Goal: Task Accomplishment & Management: Manage account settings

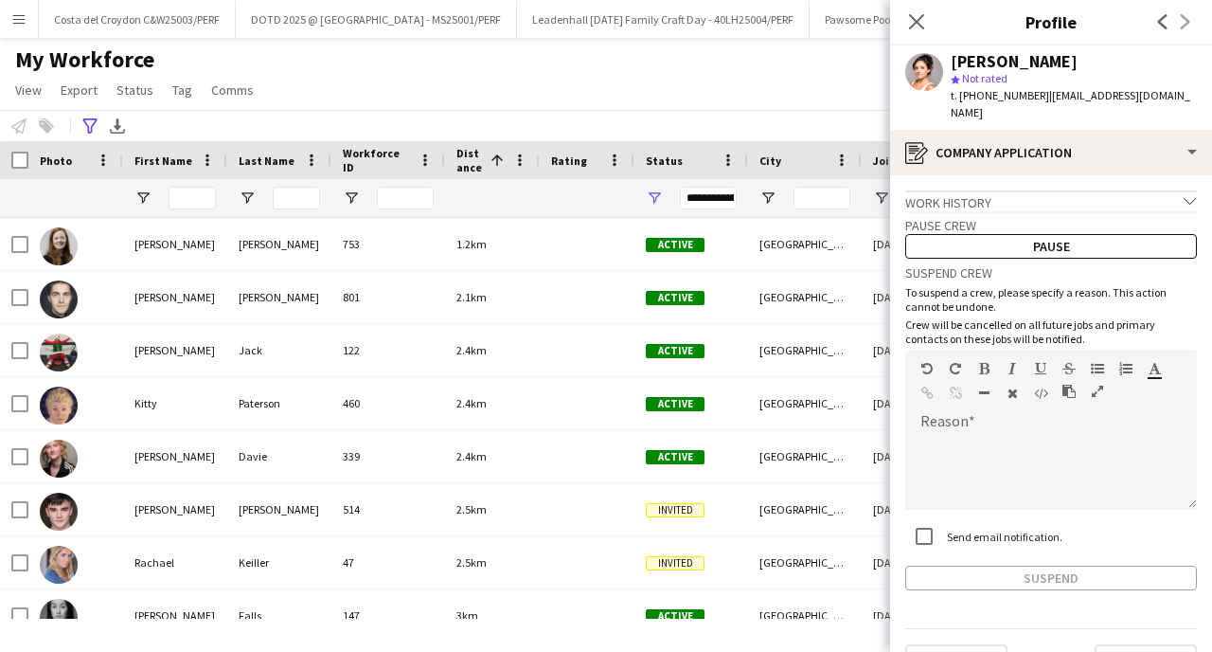
scroll to position [21, 0]
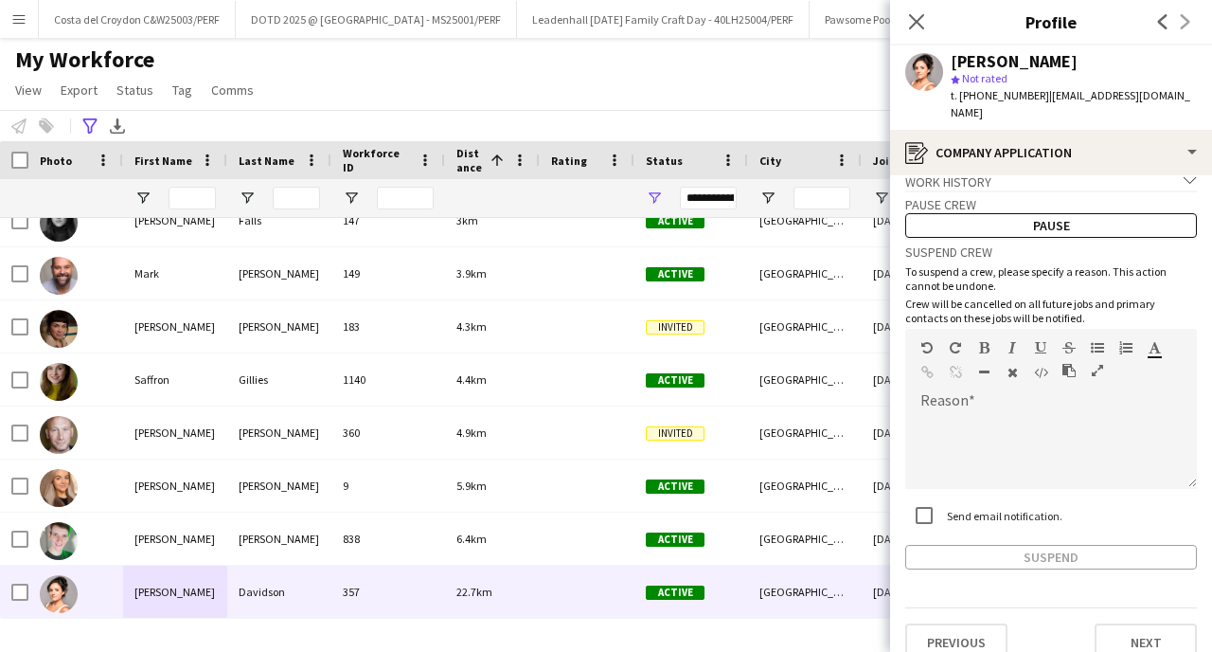
click at [928, 25] on div "Close pop-in" at bounding box center [916, 22] width 53 height 44
click at [917, 13] on icon "Close pop-in" at bounding box center [916, 21] width 18 height 18
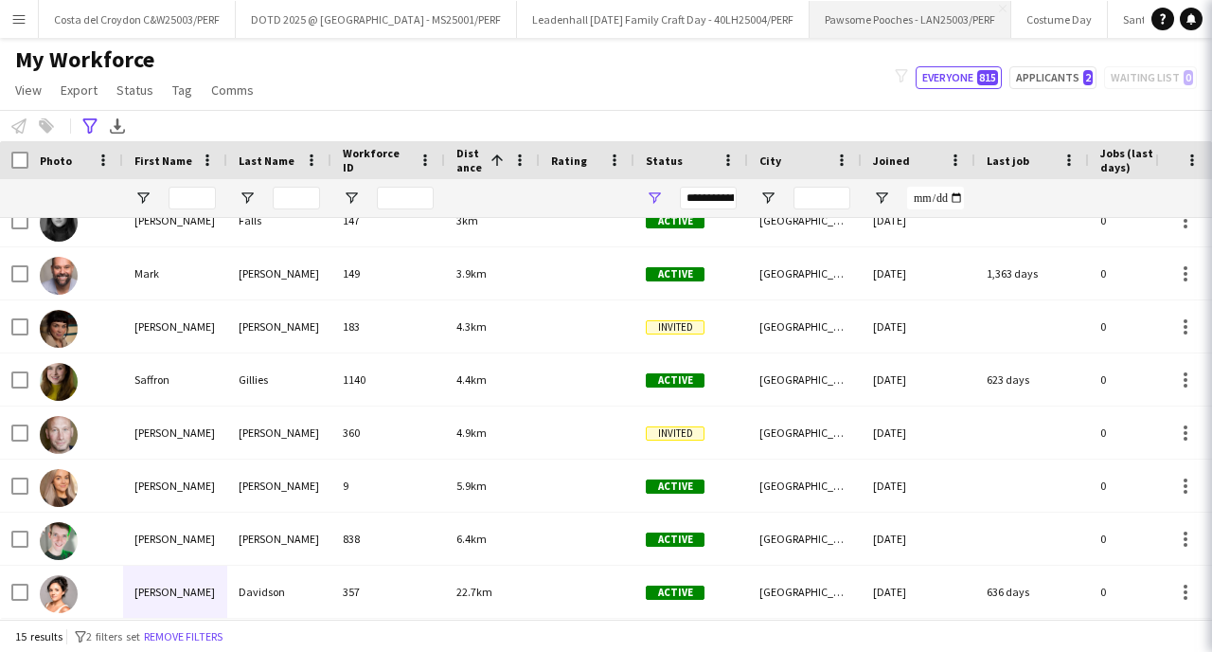
click at [859, 13] on button "Pawsome Pooches - LAN25003/PERF Close" at bounding box center [911, 19] width 202 height 37
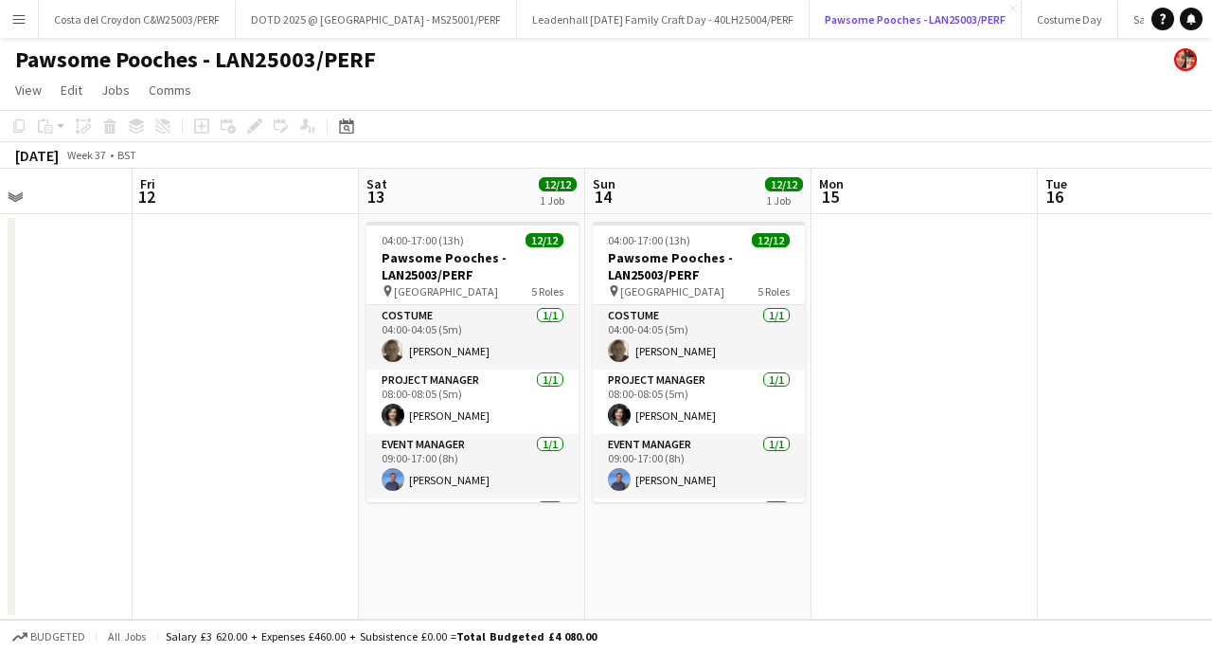
scroll to position [0, 553]
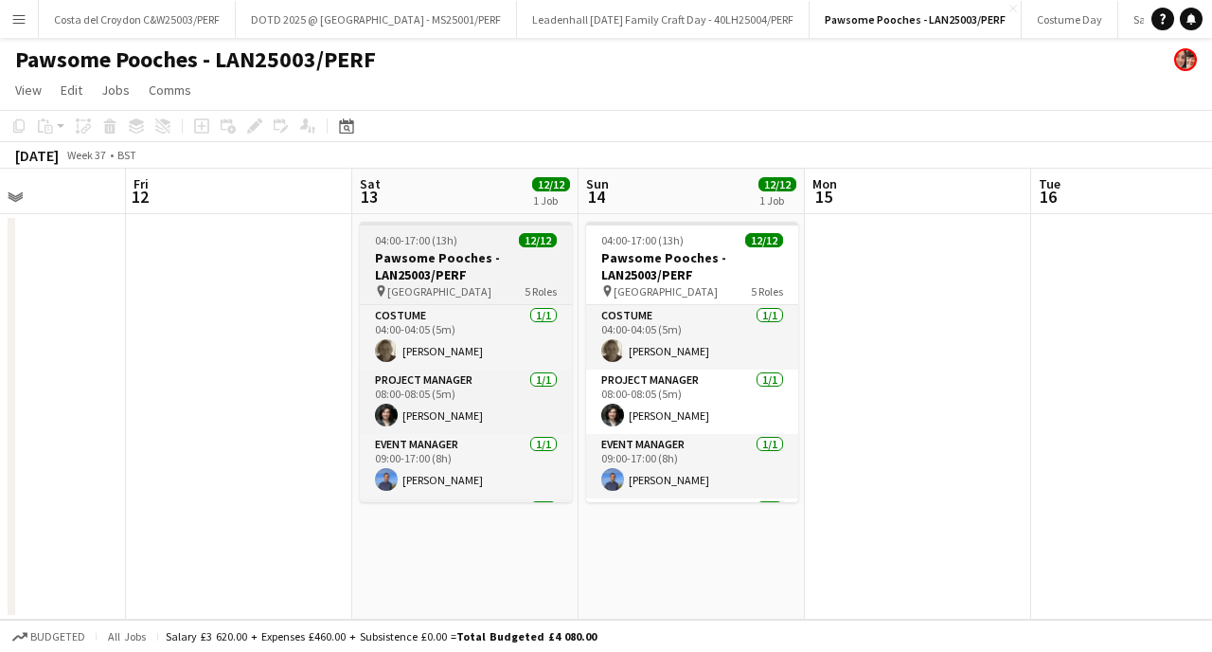
click at [431, 259] on h3 "Pawsome Pooches - LAN25003/PERF" at bounding box center [466, 266] width 212 height 34
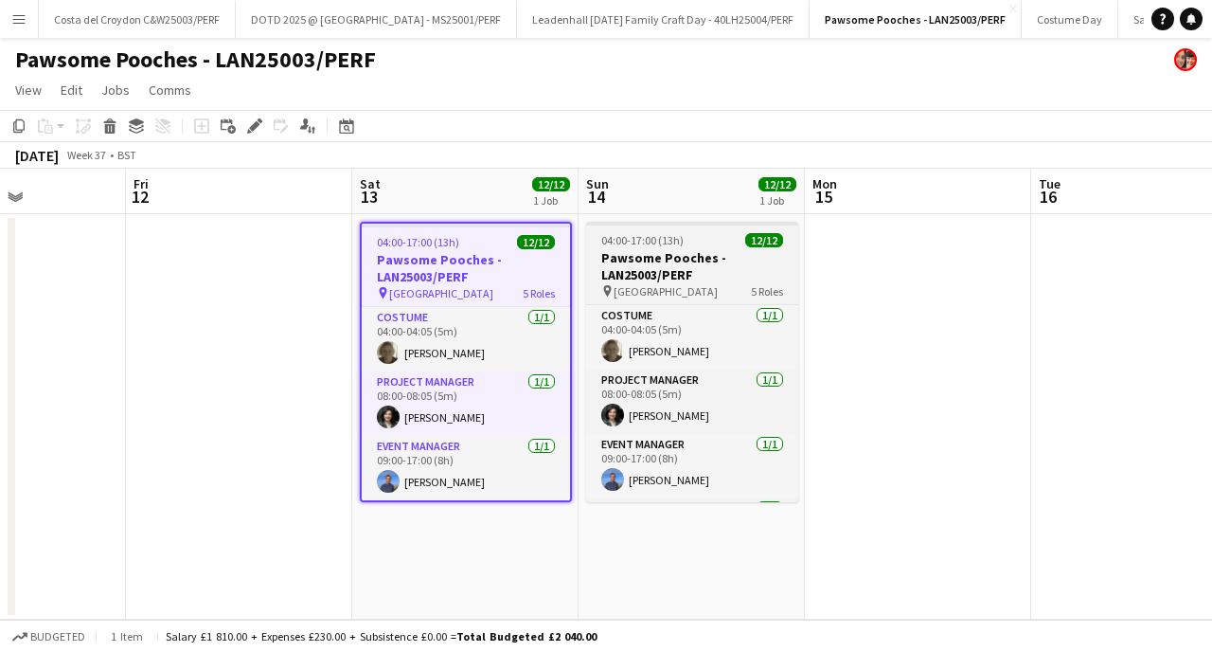
click at [670, 240] on span "04:00-17:00 (13h)" at bounding box center [642, 240] width 82 height 14
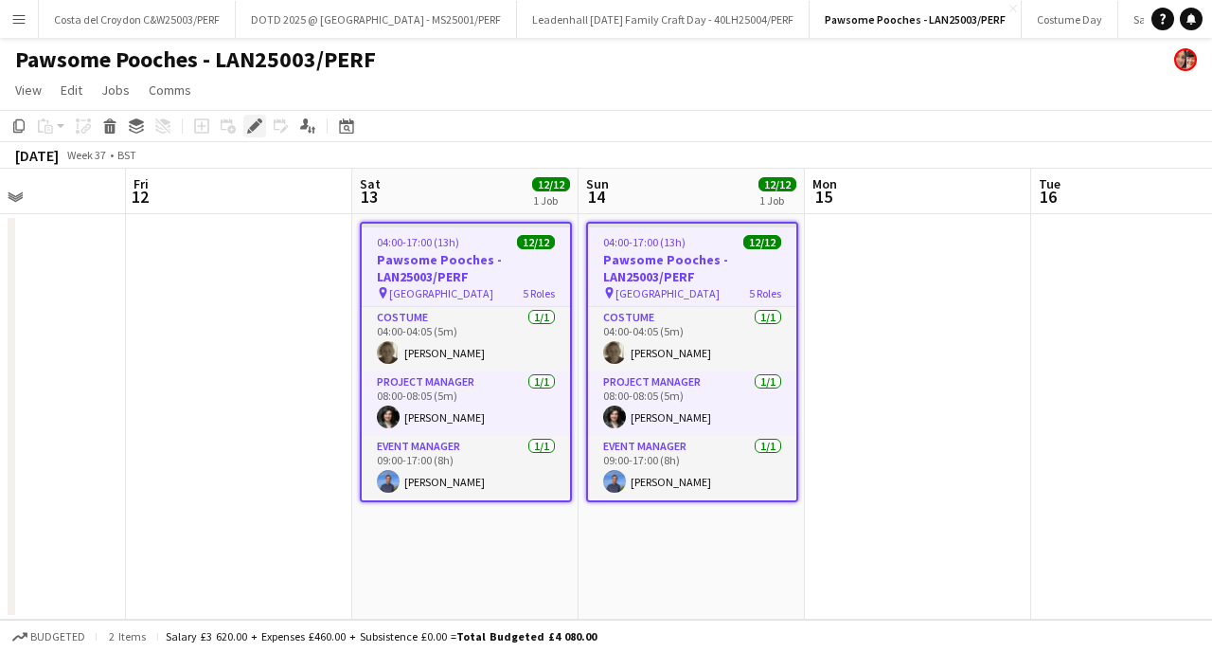
click at [258, 120] on icon "Edit" at bounding box center [254, 125] width 15 height 15
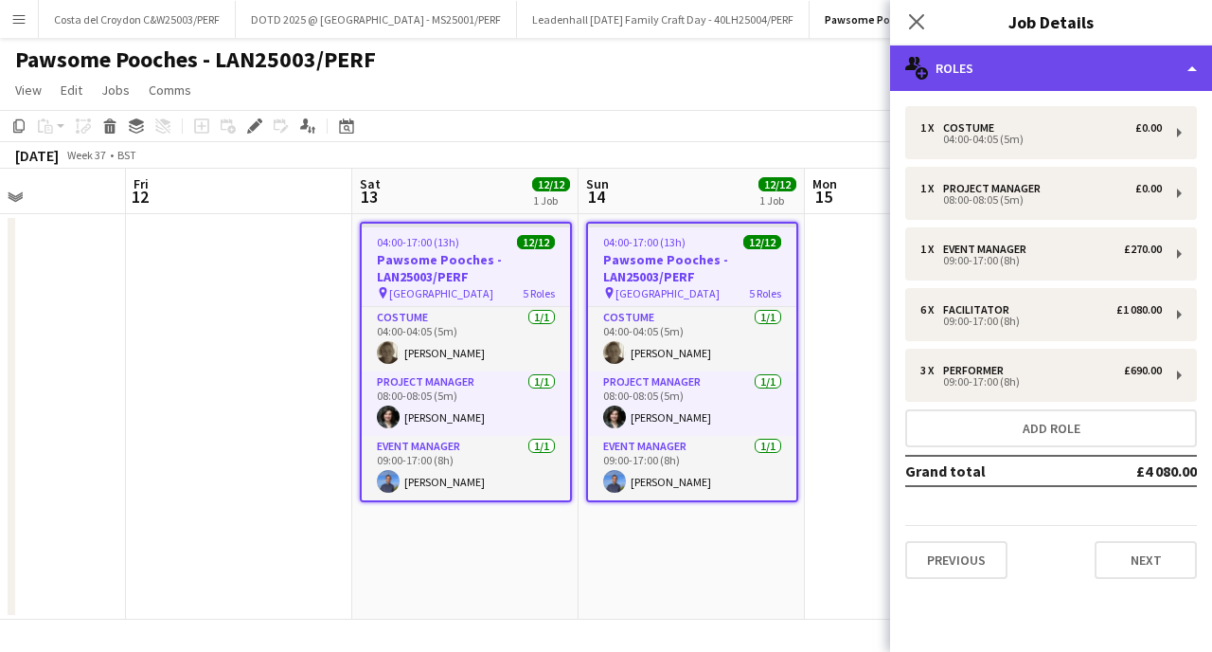
click at [1150, 62] on div "multiple-users-add Roles" at bounding box center [1051, 67] width 322 height 45
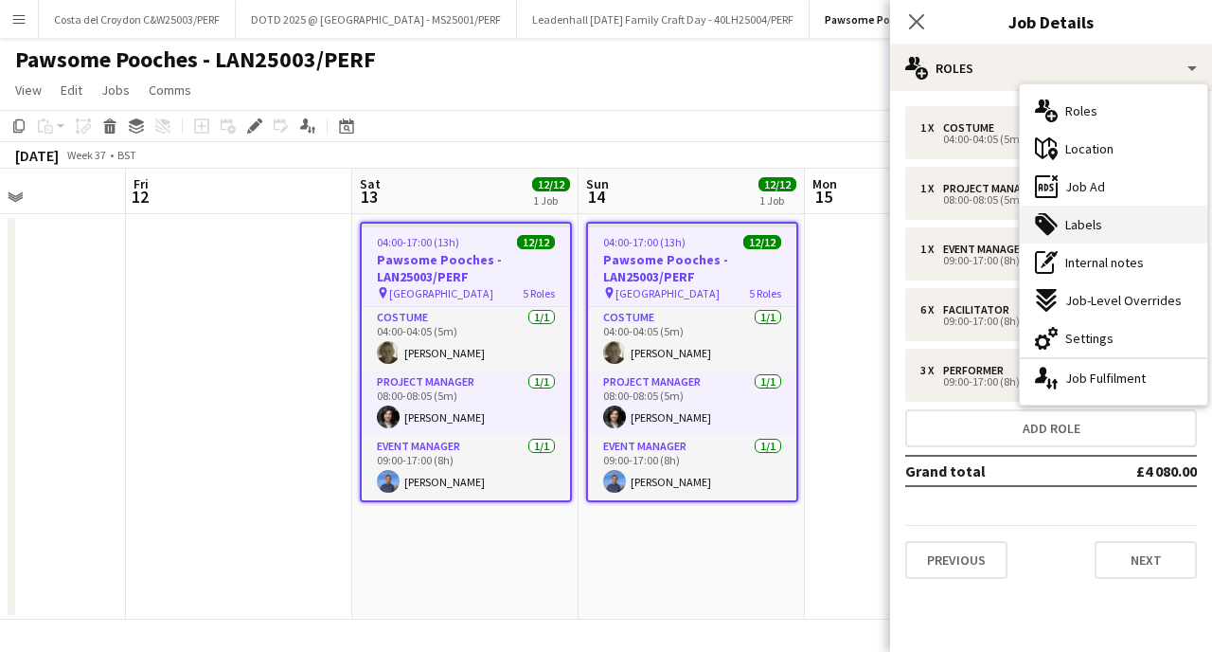
click at [1090, 208] on div "tags-double Labels" at bounding box center [1114, 224] width 188 height 38
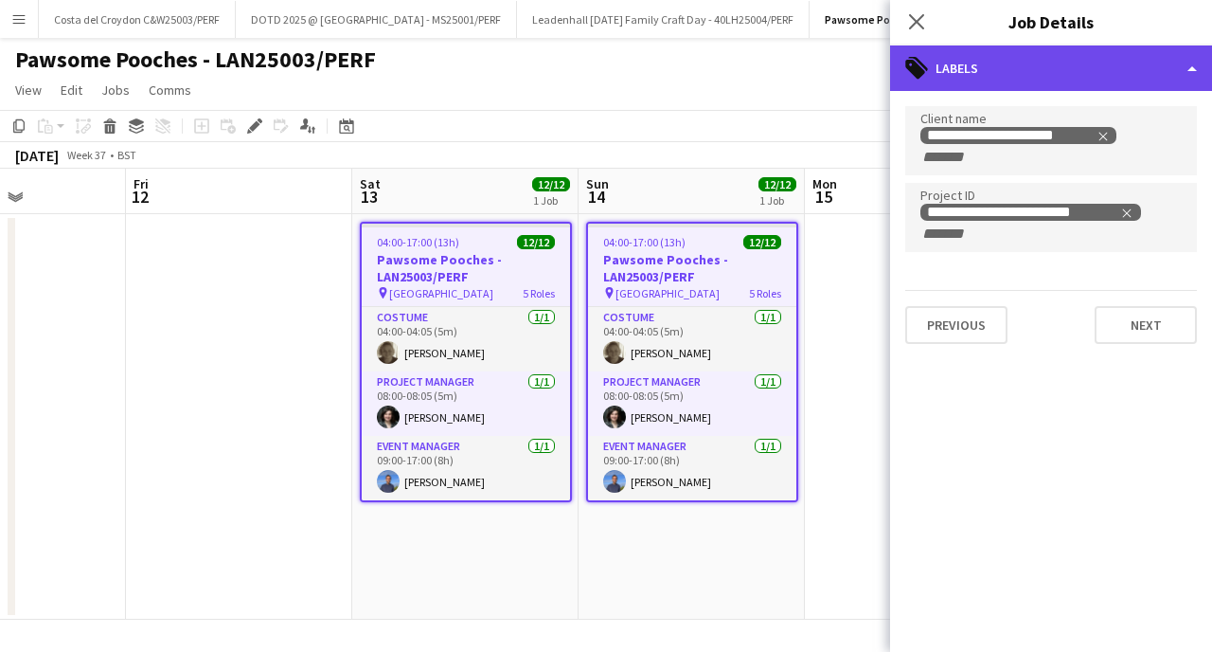
click at [1179, 59] on div "tags-double Labels" at bounding box center [1051, 67] width 322 height 45
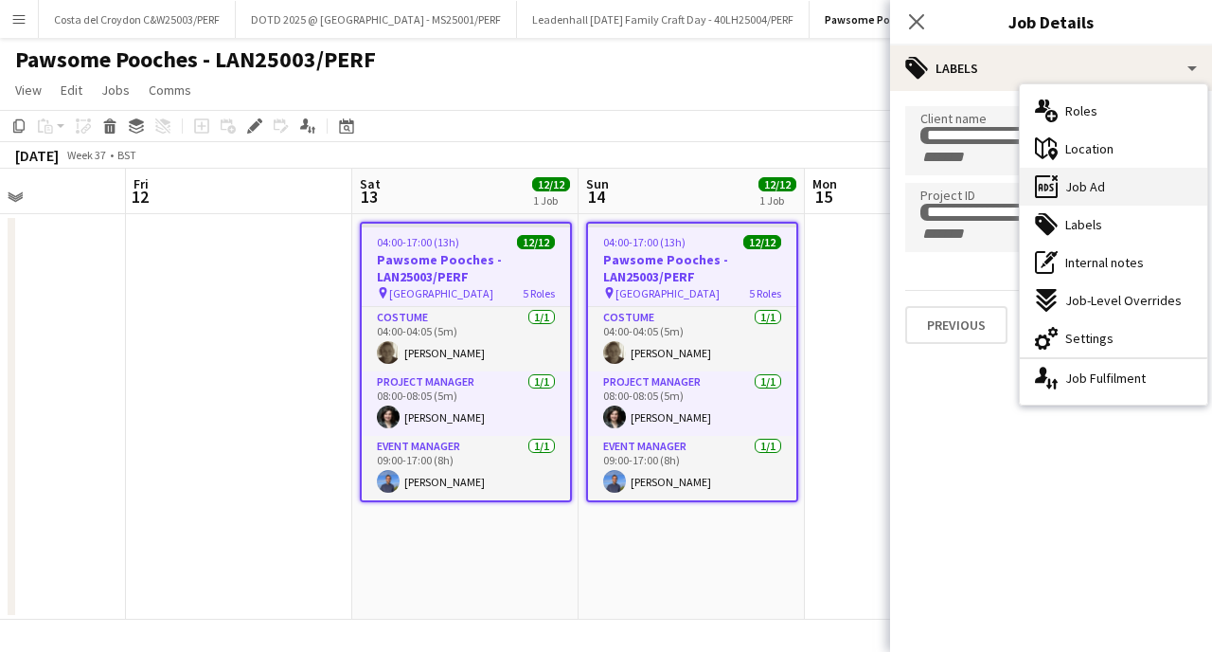
click at [1065, 187] on span "Job Ad" at bounding box center [1085, 186] width 40 height 17
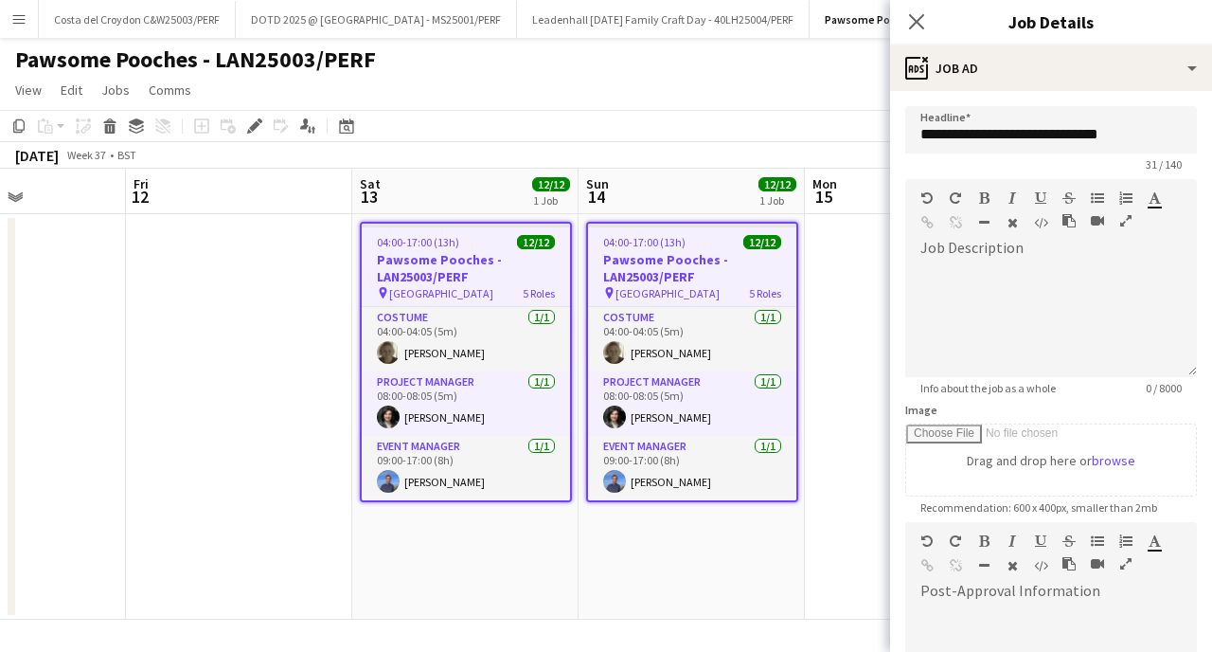
scroll to position [299, 0]
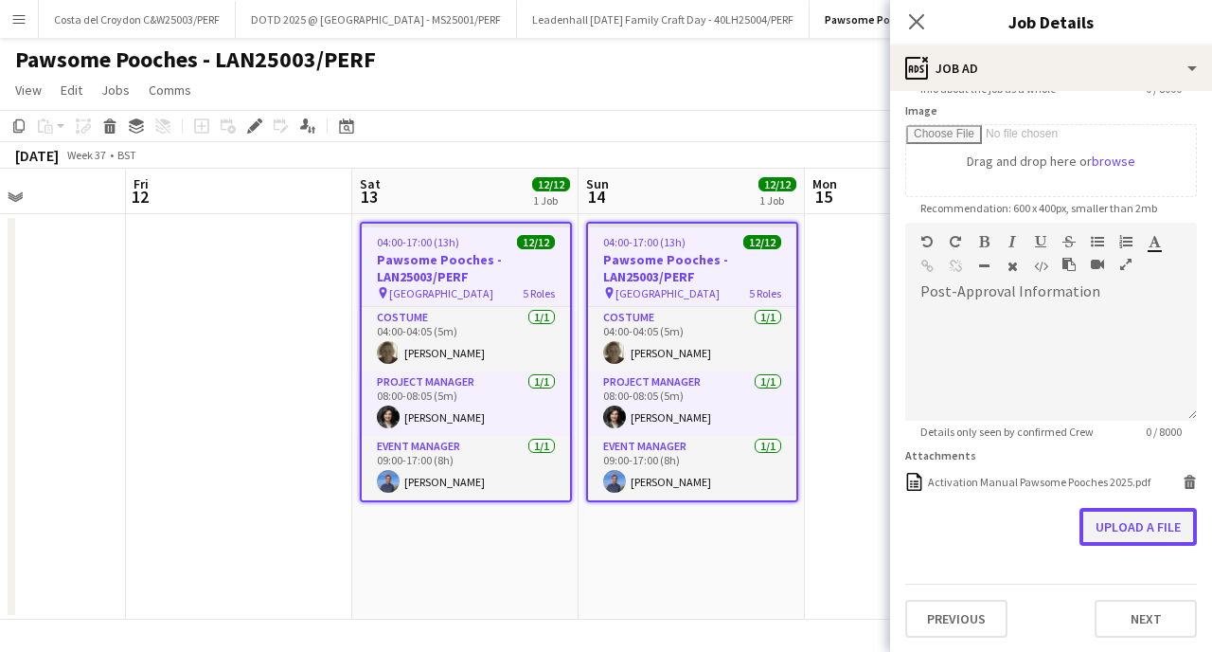
click at [1140, 525] on button "Upload a file" at bounding box center [1138, 527] width 117 height 38
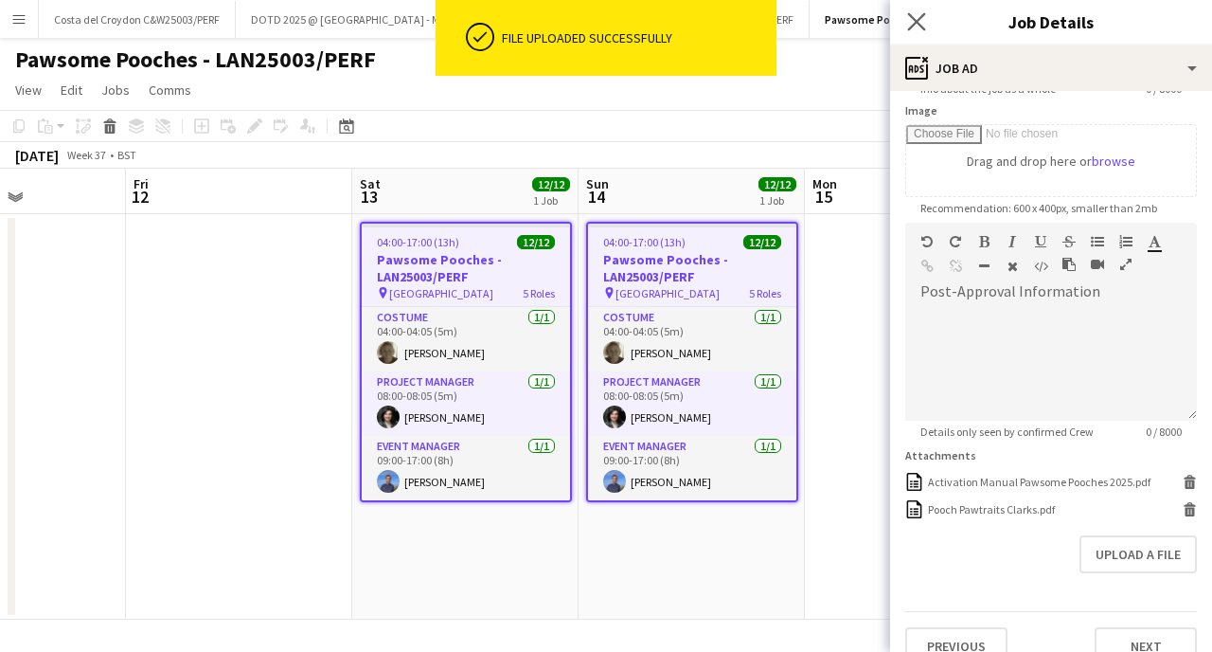
click at [907, 9] on app-icon "Close pop-in" at bounding box center [916, 22] width 27 height 27
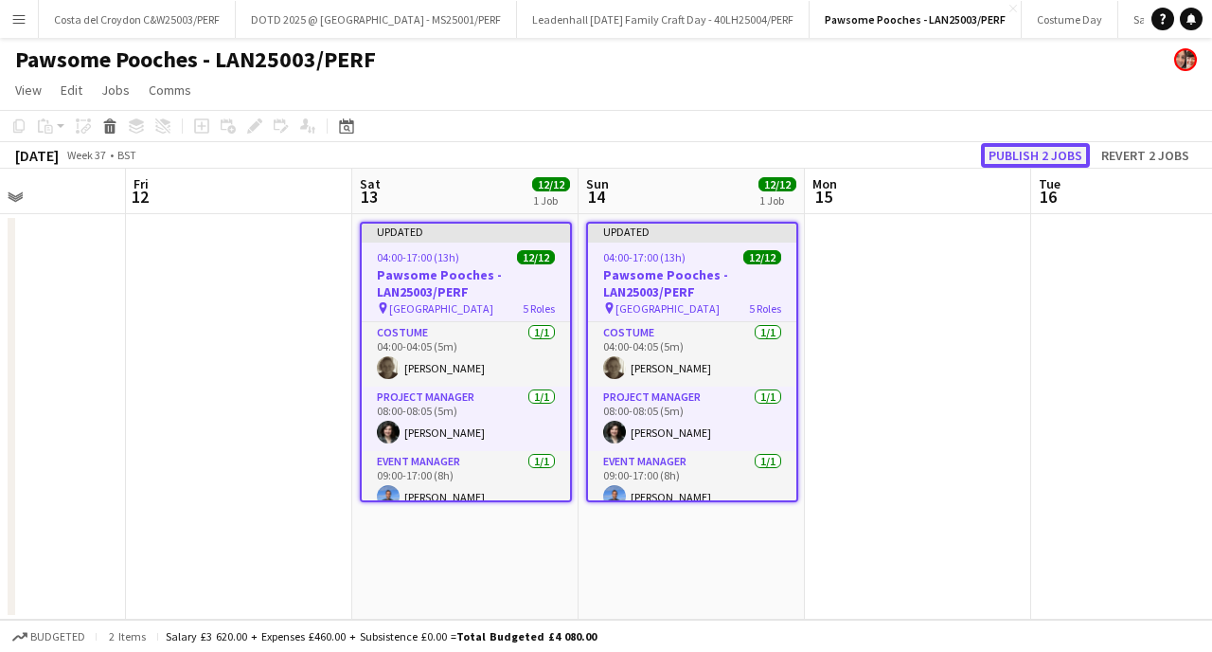
click at [1043, 145] on button "Publish 2 jobs" at bounding box center [1035, 155] width 109 height 25
